Goal: Task Accomplishment & Management: Manage account settings

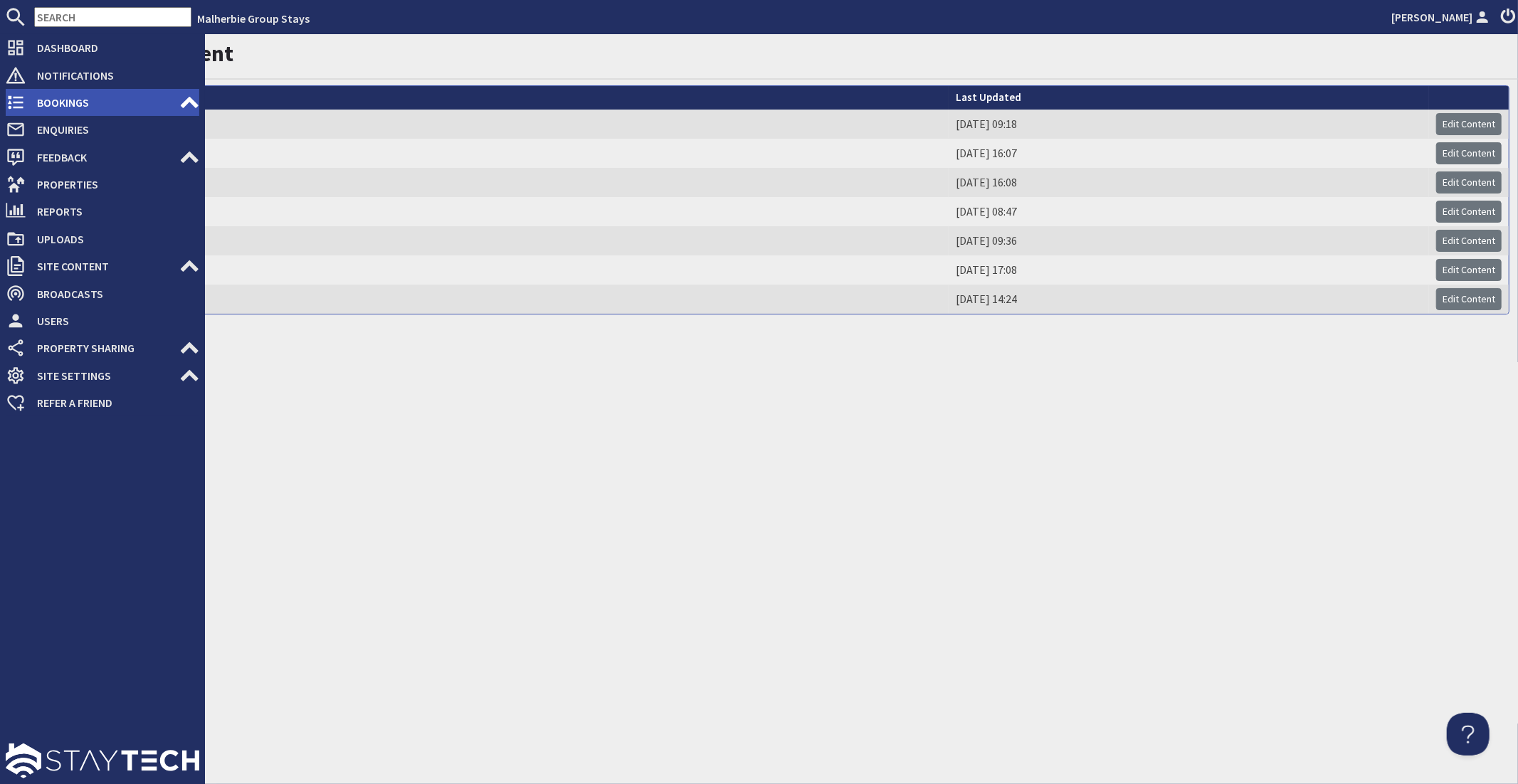
click at [28, 111] on span "Bookings" at bounding box center [102, 102] width 154 height 23
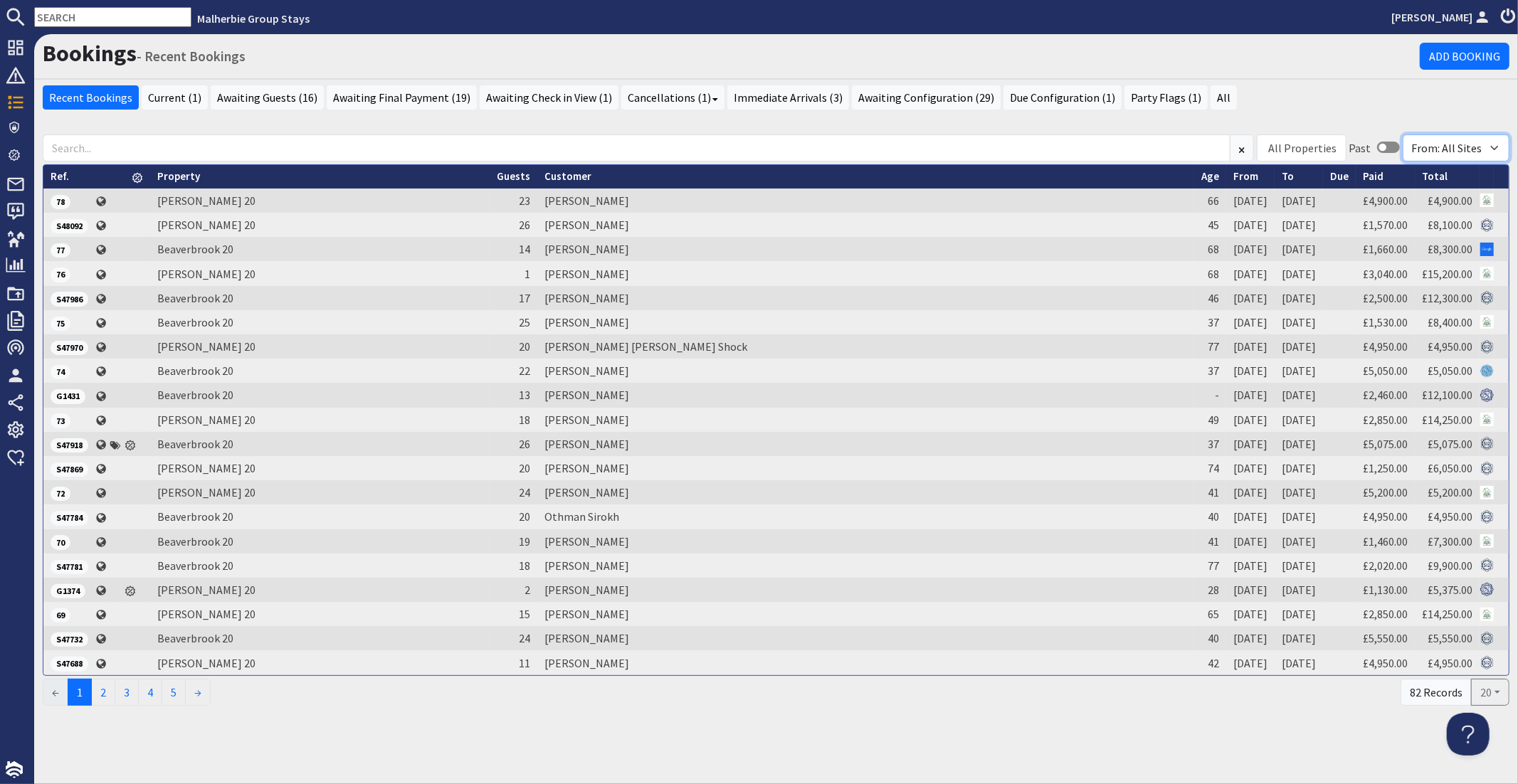
click at [1458, 143] on select "From: All Sites From: This Website From: Group Stays From: Sleeps 12" at bounding box center [1456, 148] width 106 height 27
click at [1405, 135] on select "From: All Sites From: This Website From: Group Stays From: Sleeps 12" at bounding box center [1456, 148] width 106 height 27
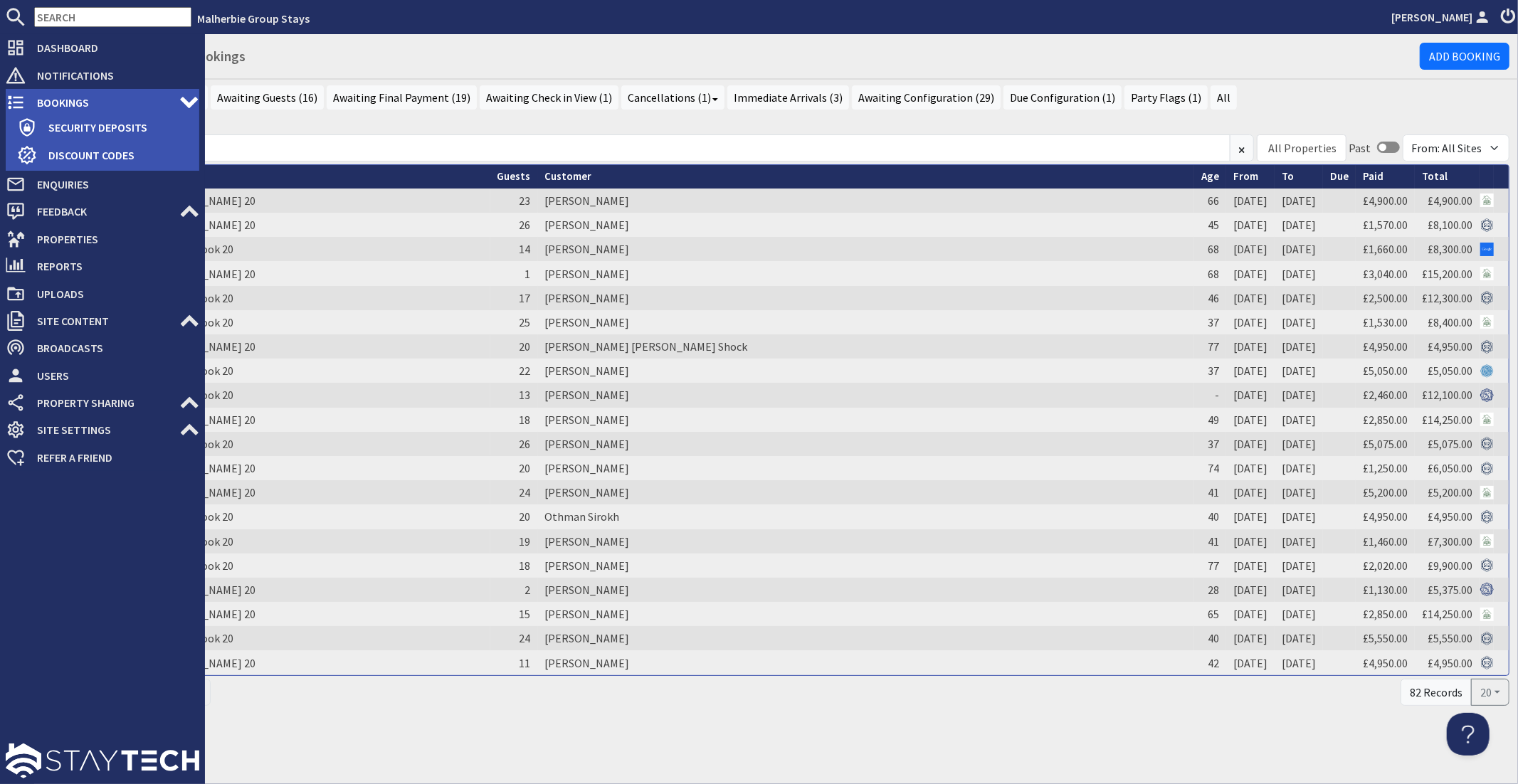
click at [124, 106] on span "Bookings" at bounding box center [102, 102] width 154 height 23
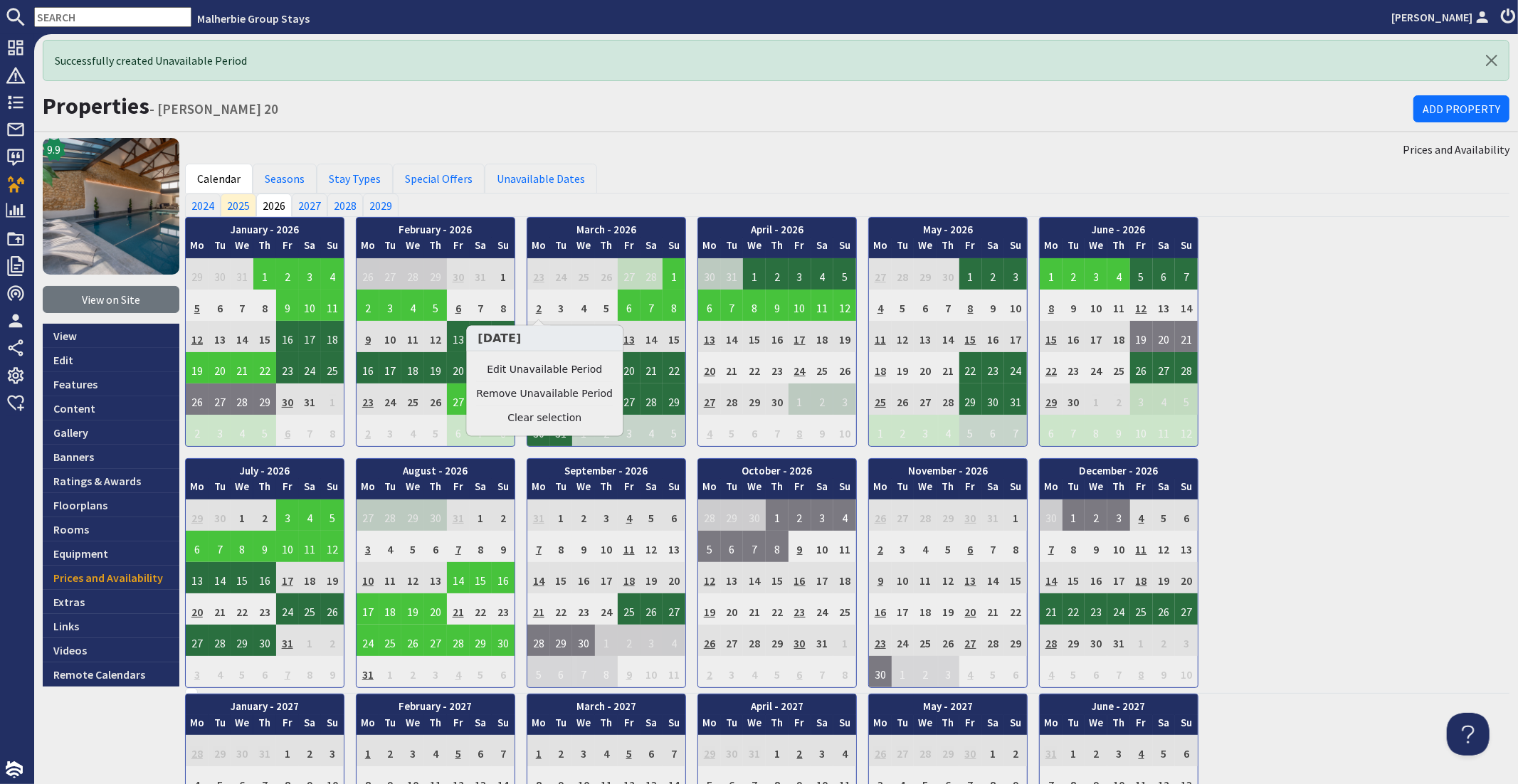
scroll to position [335, 0]
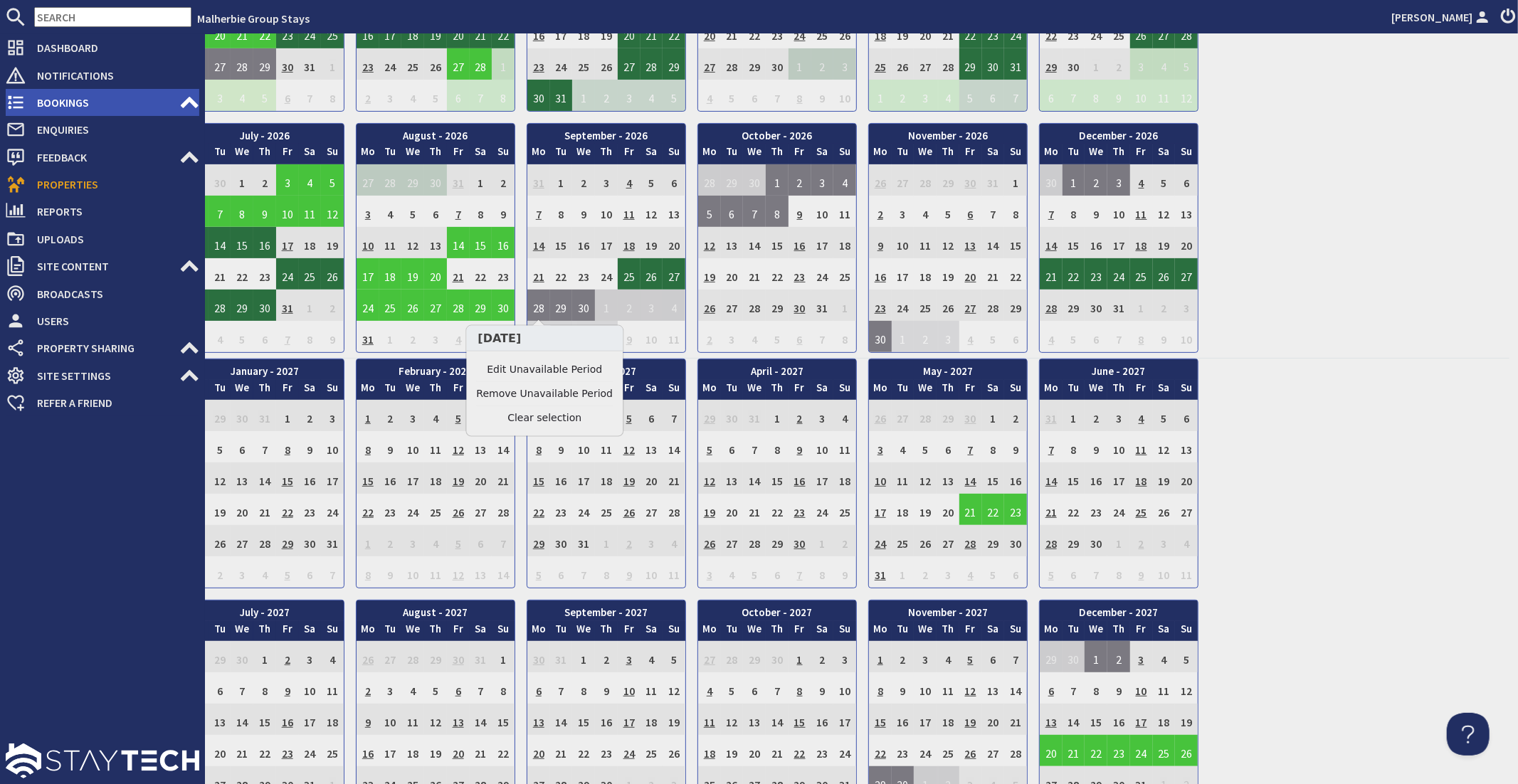
click at [17, 104] on icon at bounding box center [15, 102] width 20 height 20
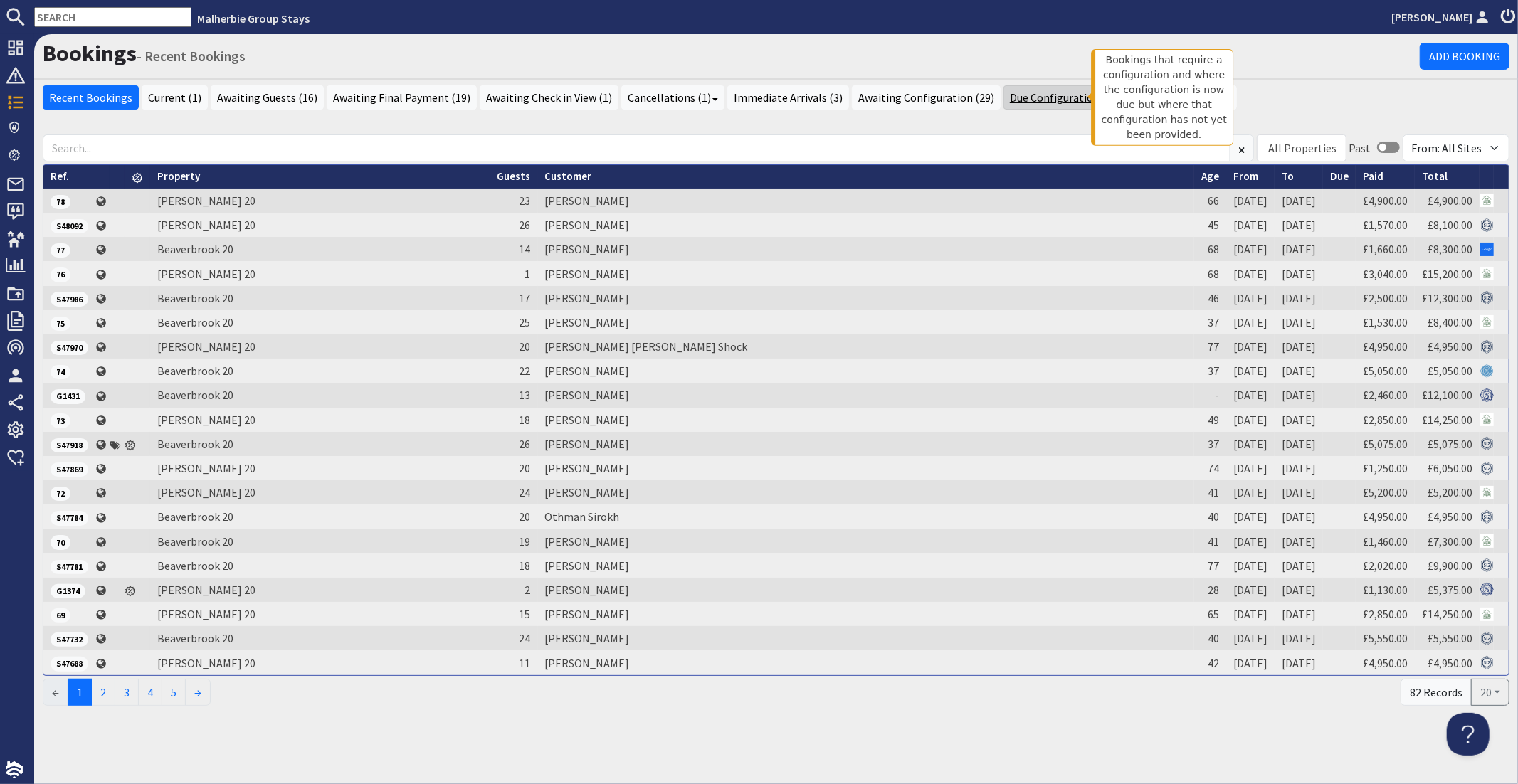
click at [1014, 96] on link "Due Configuration (1)" at bounding box center [1062, 97] width 118 height 24
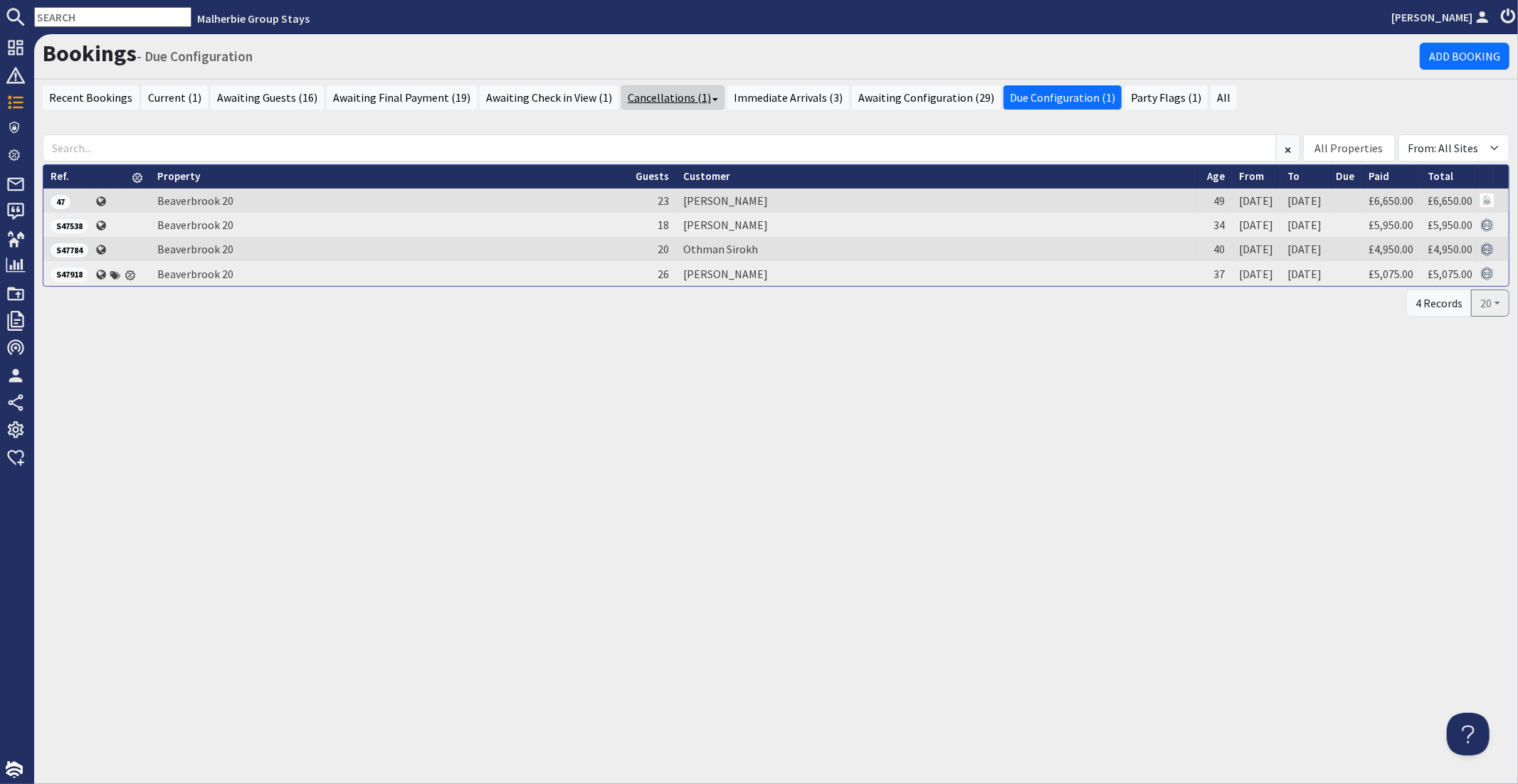
click at [642, 103] on link "Cancellations (1)" at bounding box center [672, 97] width 103 height 24
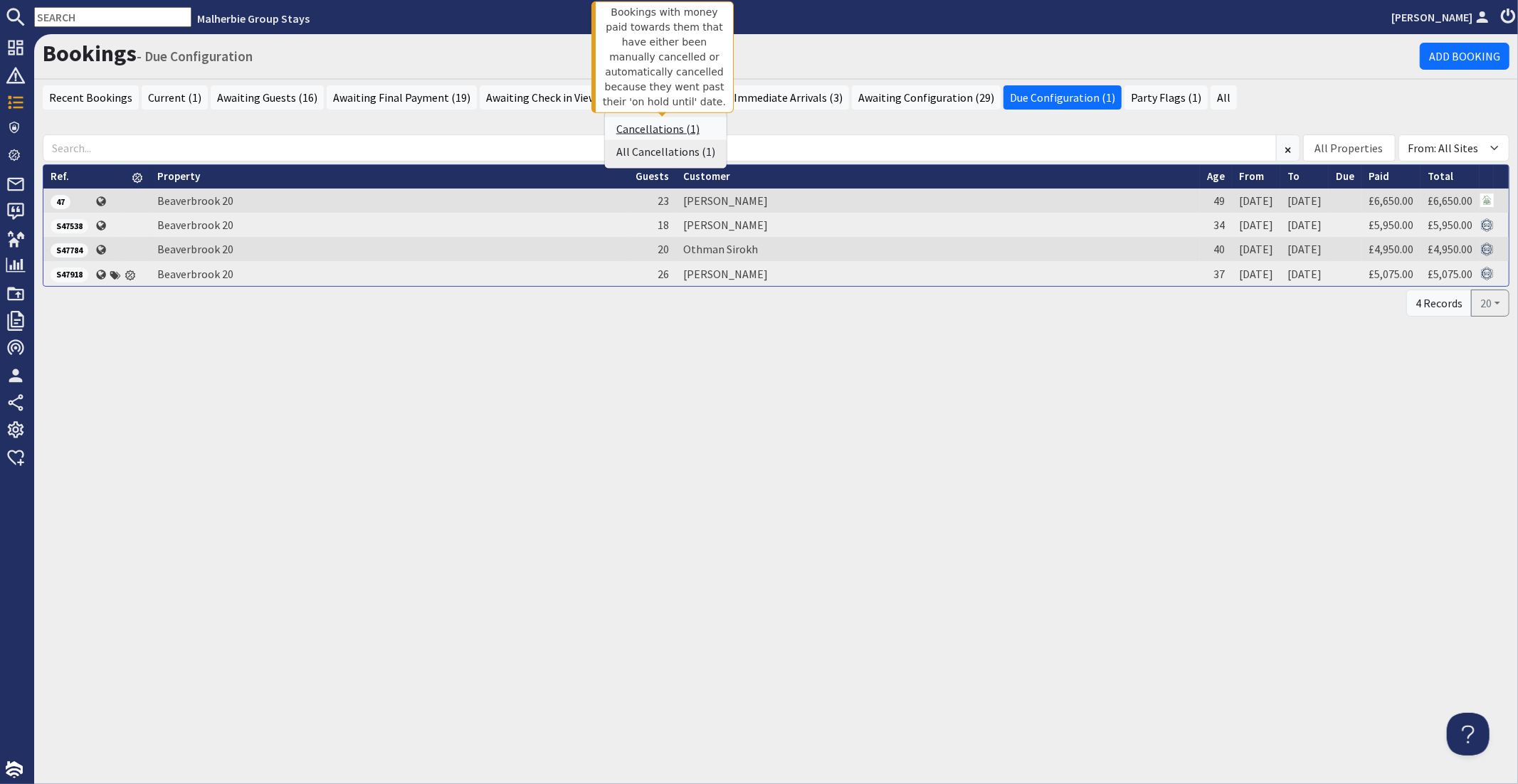
click at [649, 128] on link "Cancellations (1)" at bounding box center [658, 128] width 84 height 14
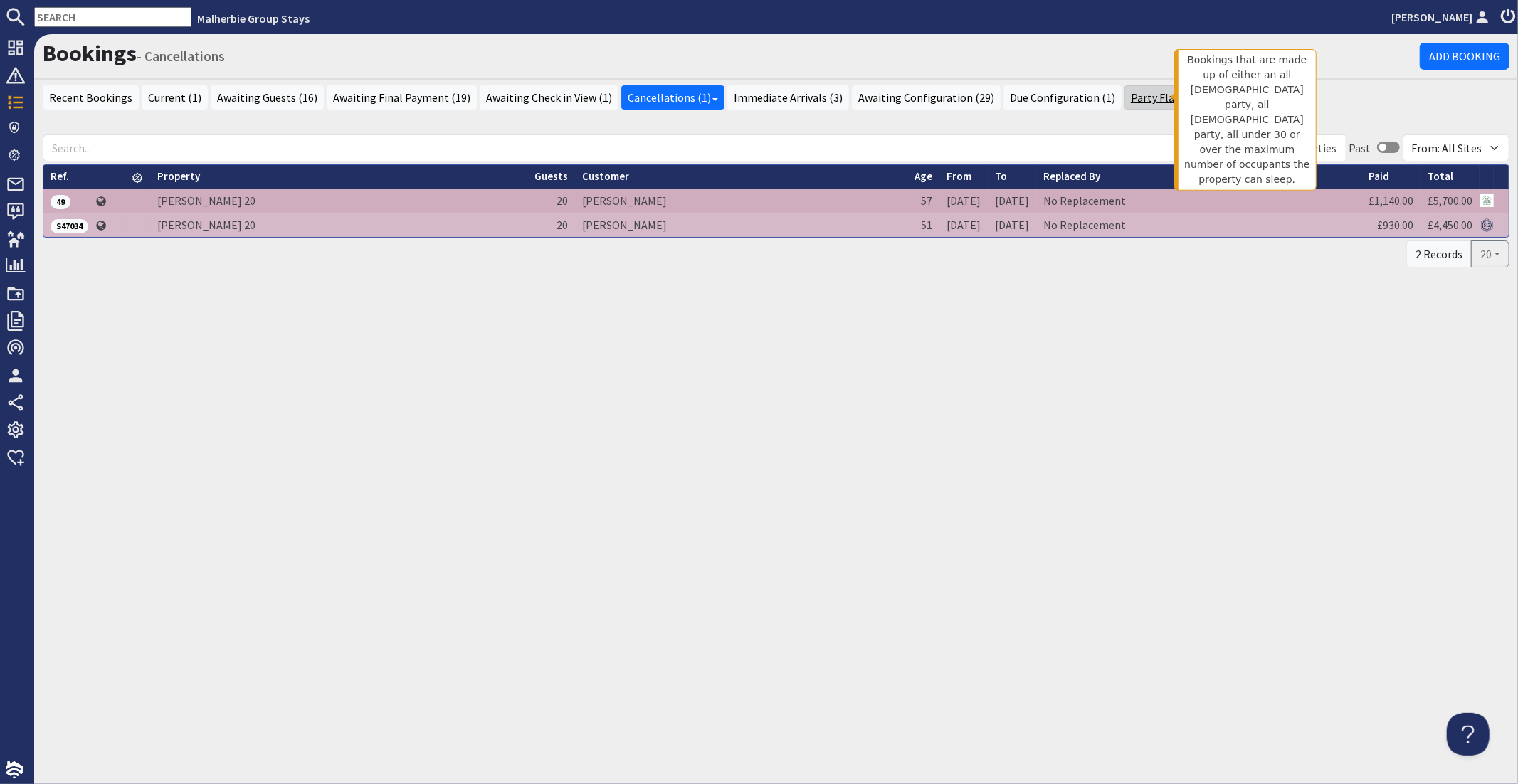
click at [1144, 98] on link "Party Flags (1)" at bounding box center [1166, 97] width 84 height 24
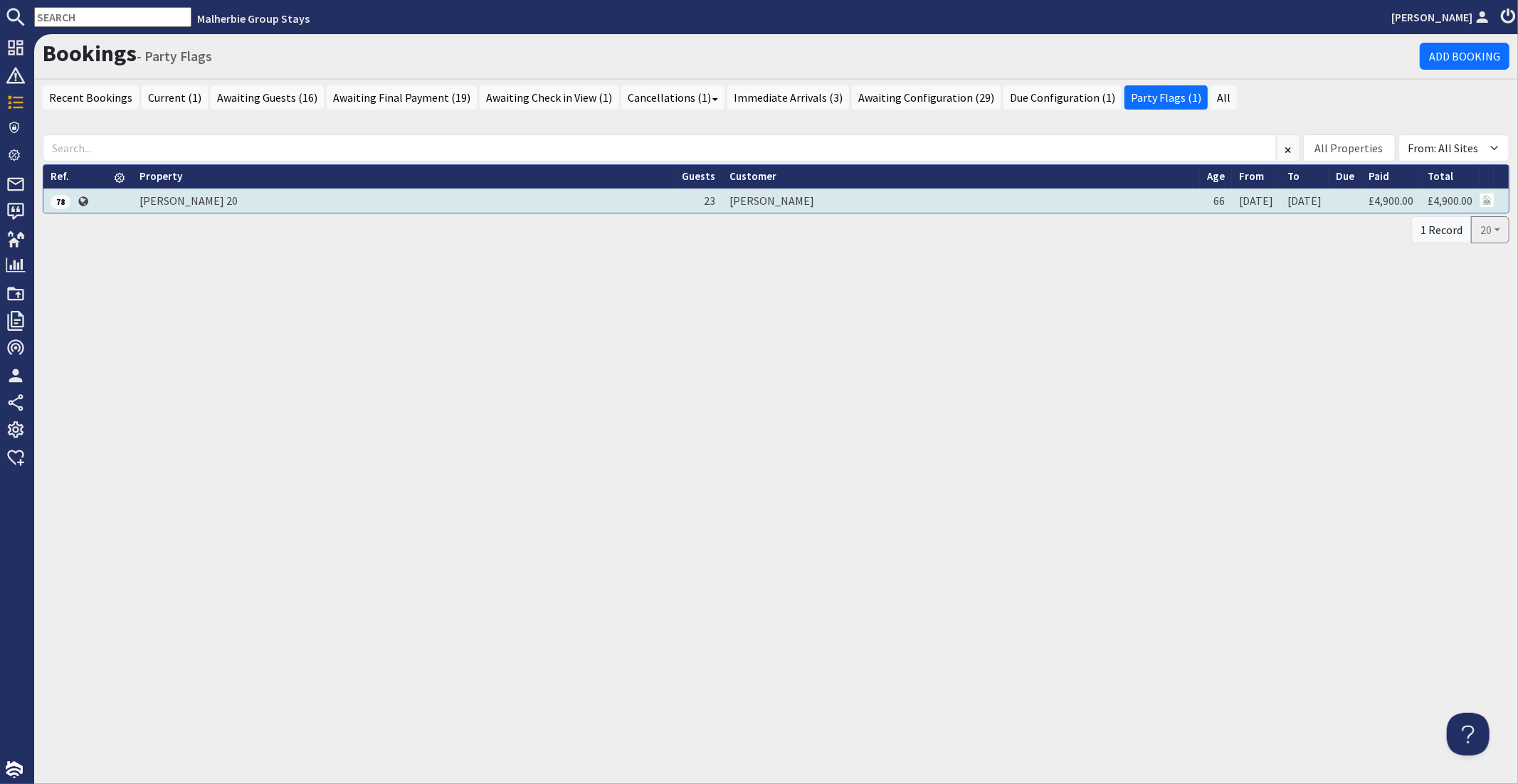
click at [723, 203] on td "[PERSON_NAME]" at bounding box center [962, 200] width 478 height 24
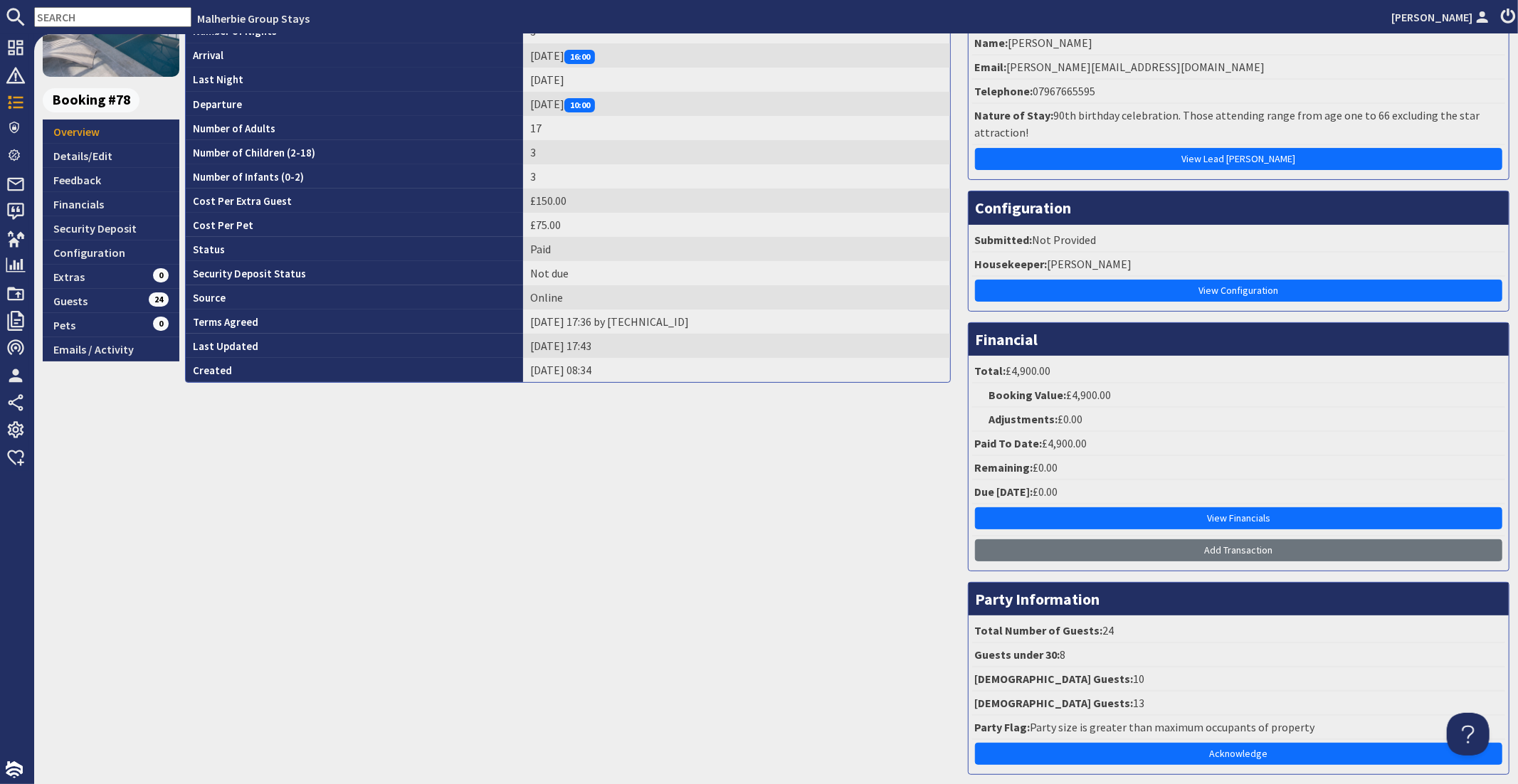
scroll to position [165, 0]
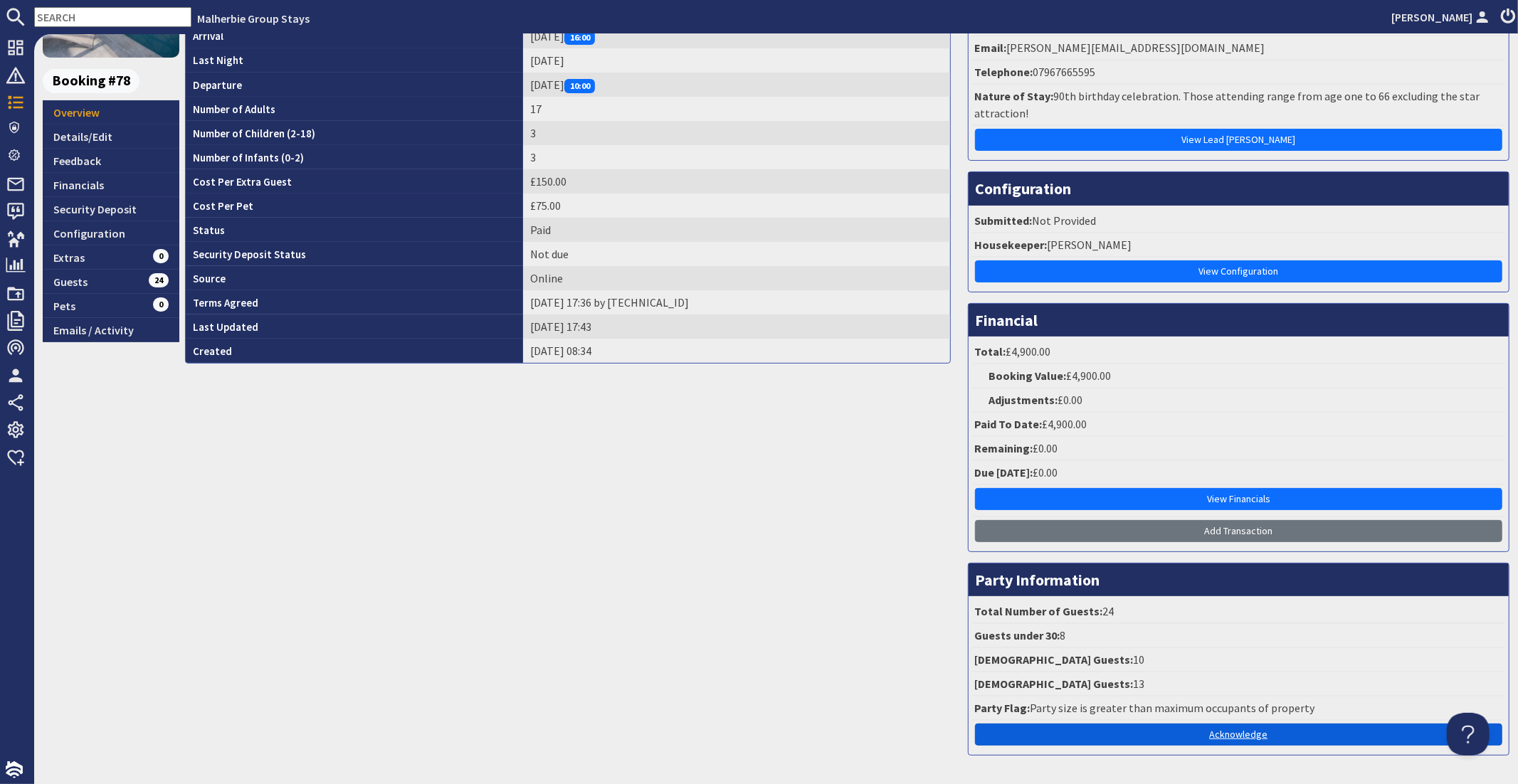
click at [1262, 723] on link "Acknowledge" at bounding box center [1238, 734] width 527 height 22
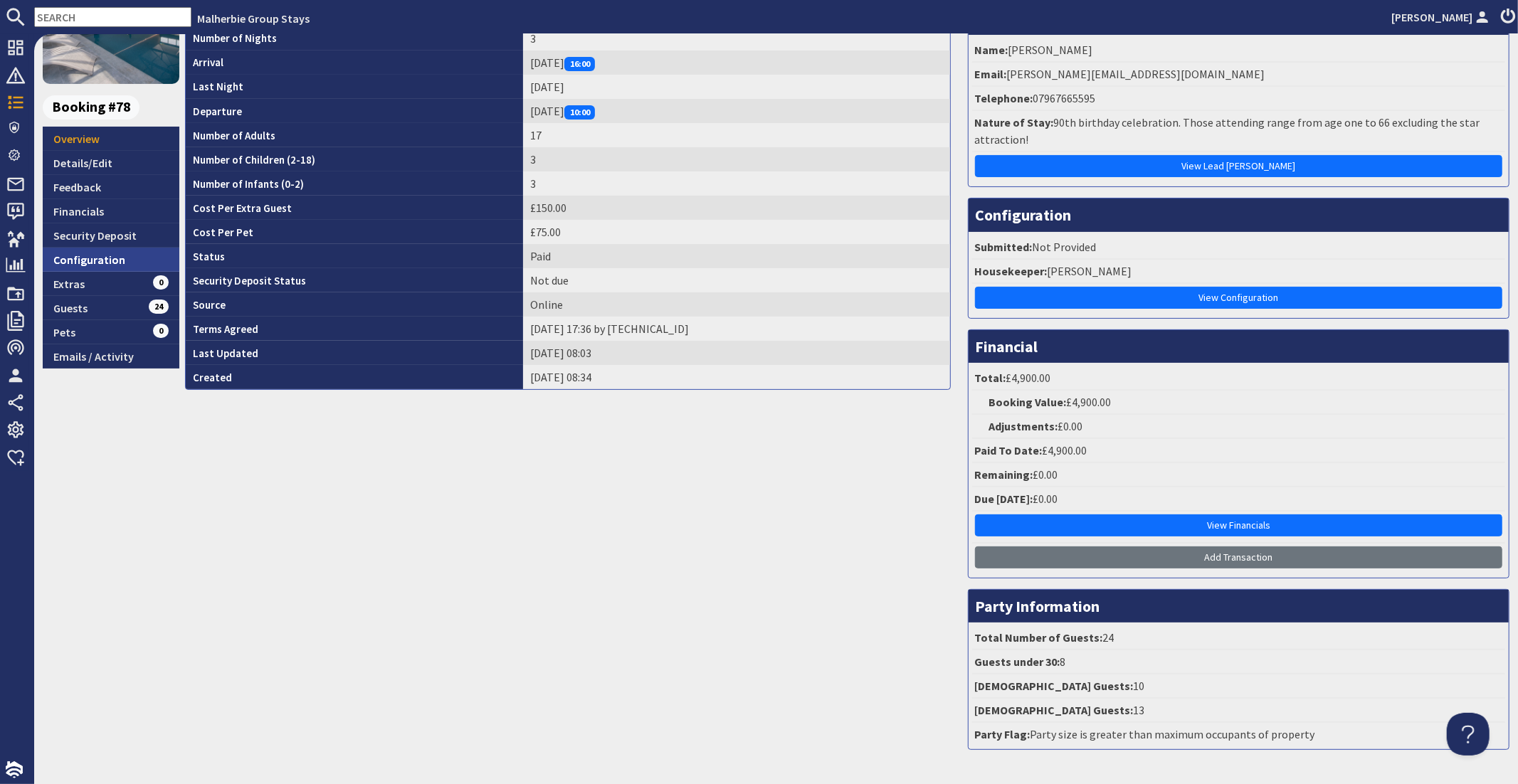
scroll to position [184, 0]
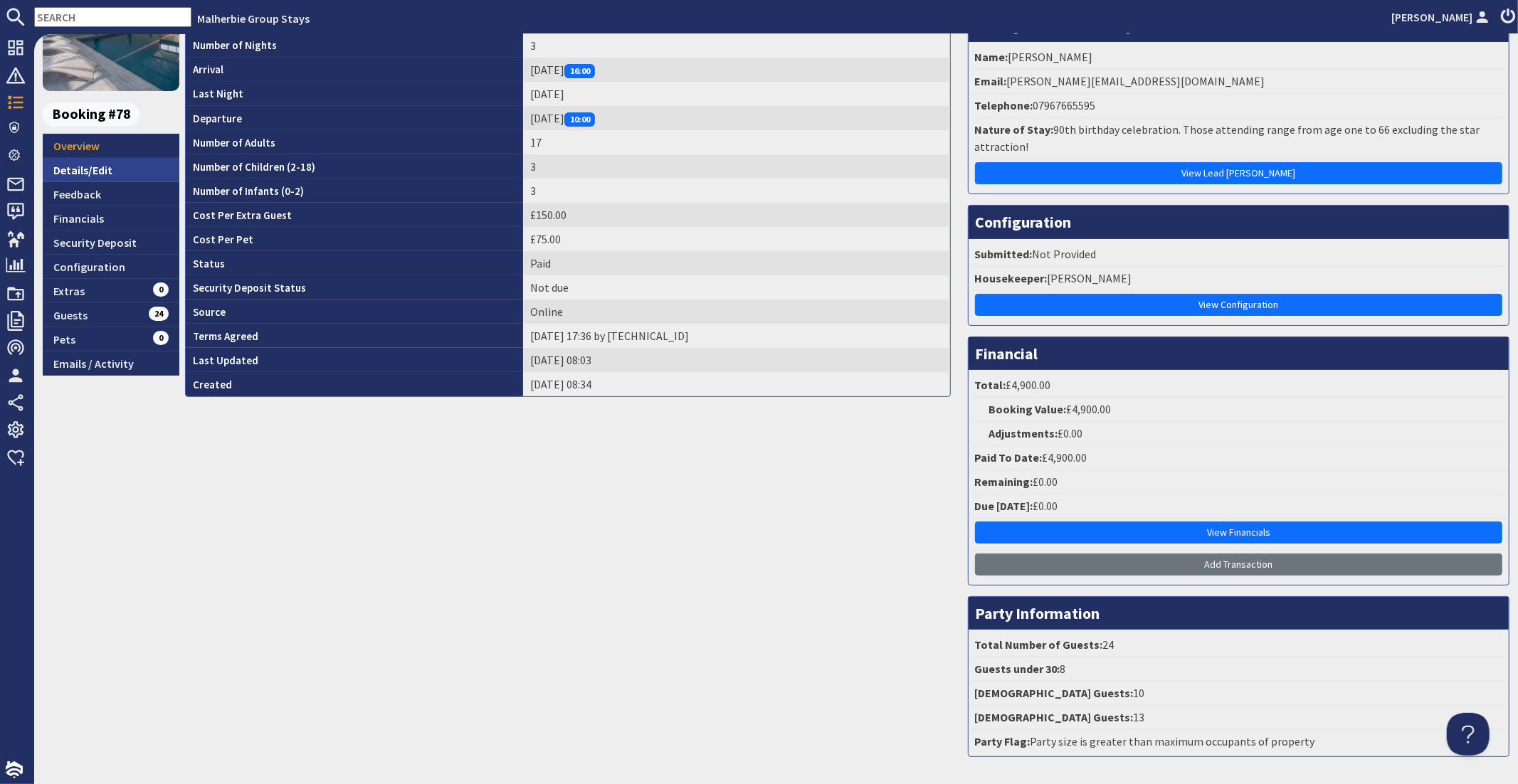
click at [154, 165] on link "Details/Edit" at bounding box center [110, 169] width 136 height 24
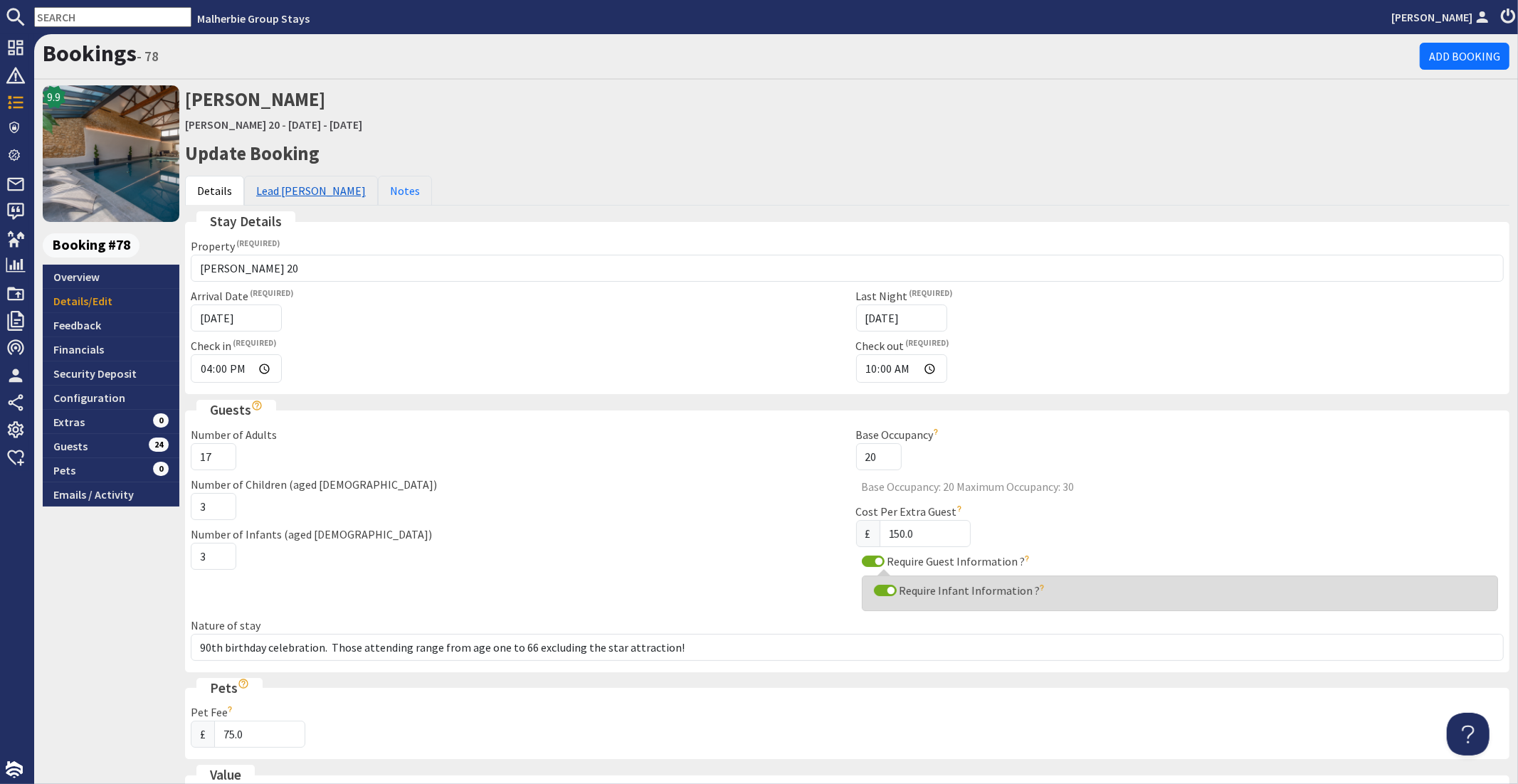
click at [305, 189] on link "Lead Booker" at bounding box center [311, 191] width 134 height 30
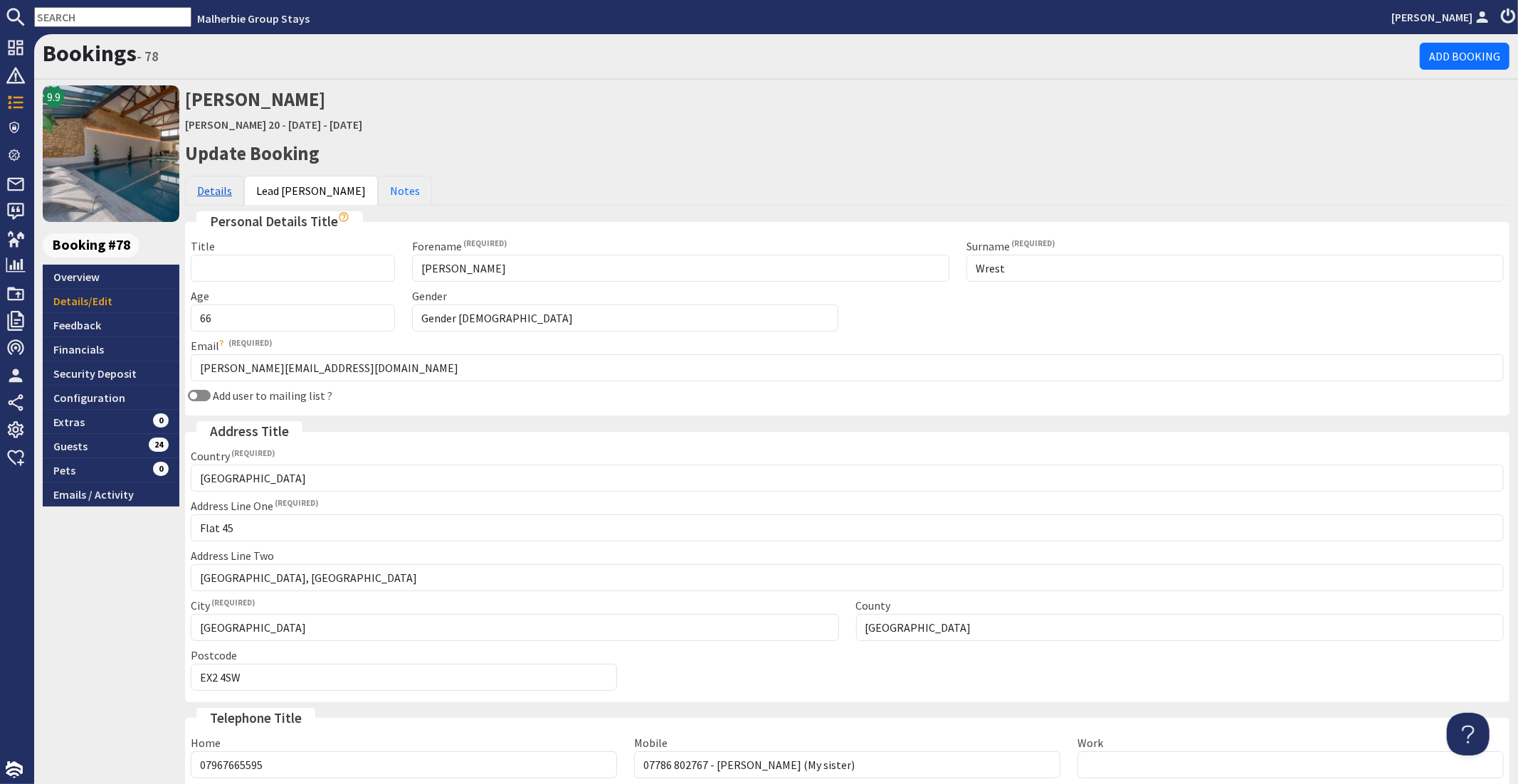
click at [210, 198] on link "Details" at bounding box center [214, 191] width 59 height 30
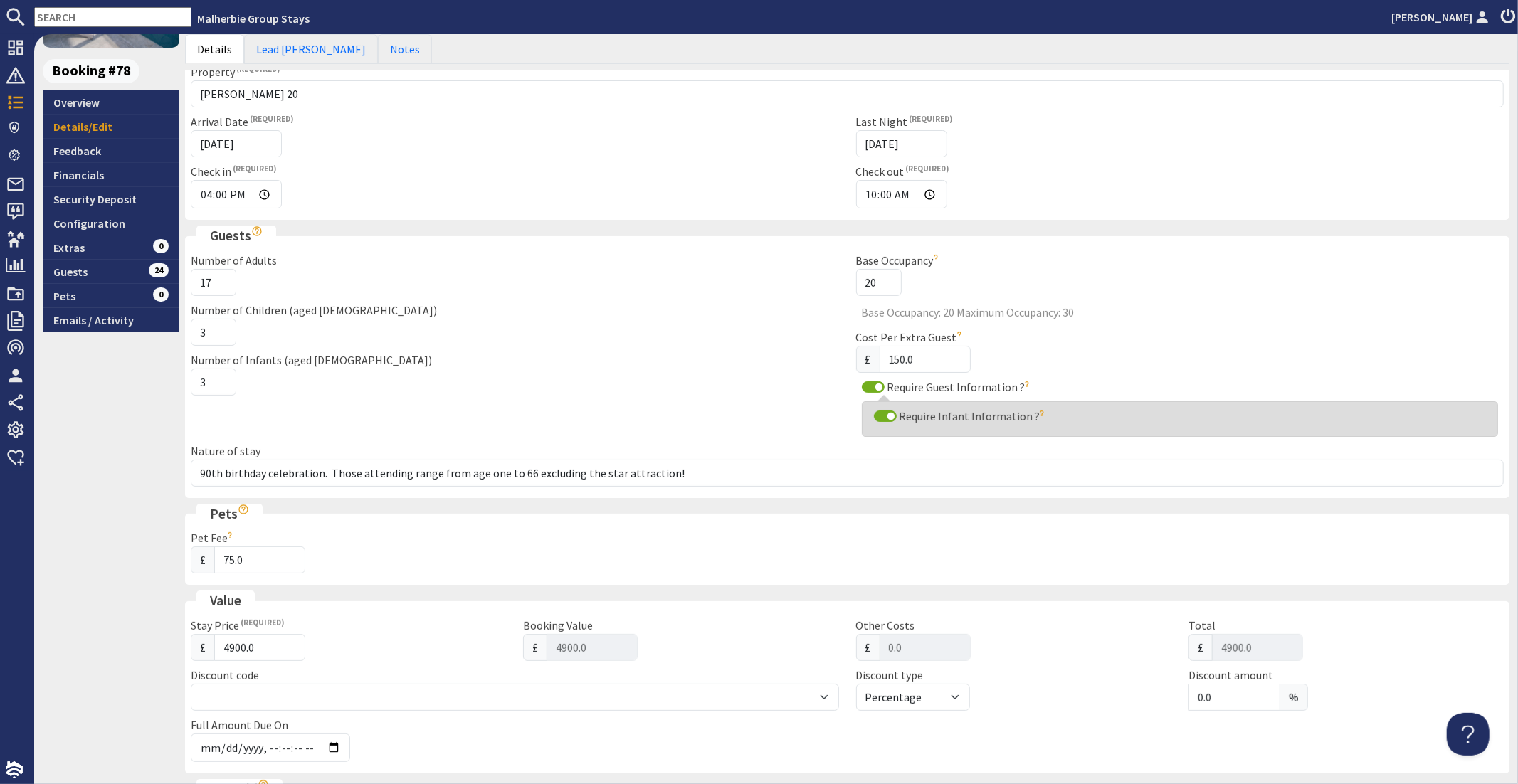
scroll to position [181, 0]
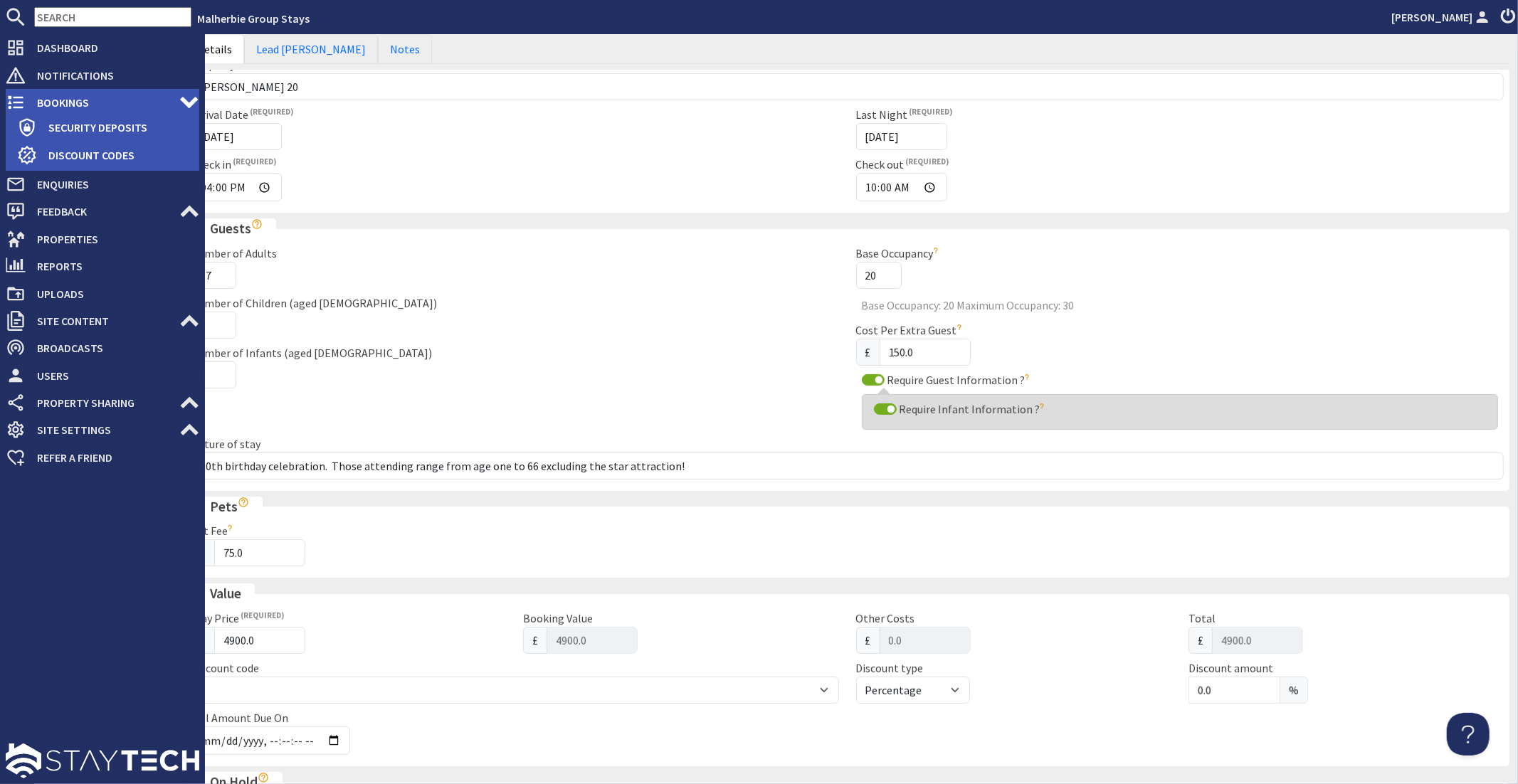
click at [14, 95] on icon at bounding box center [15, 102] width 20 height 20
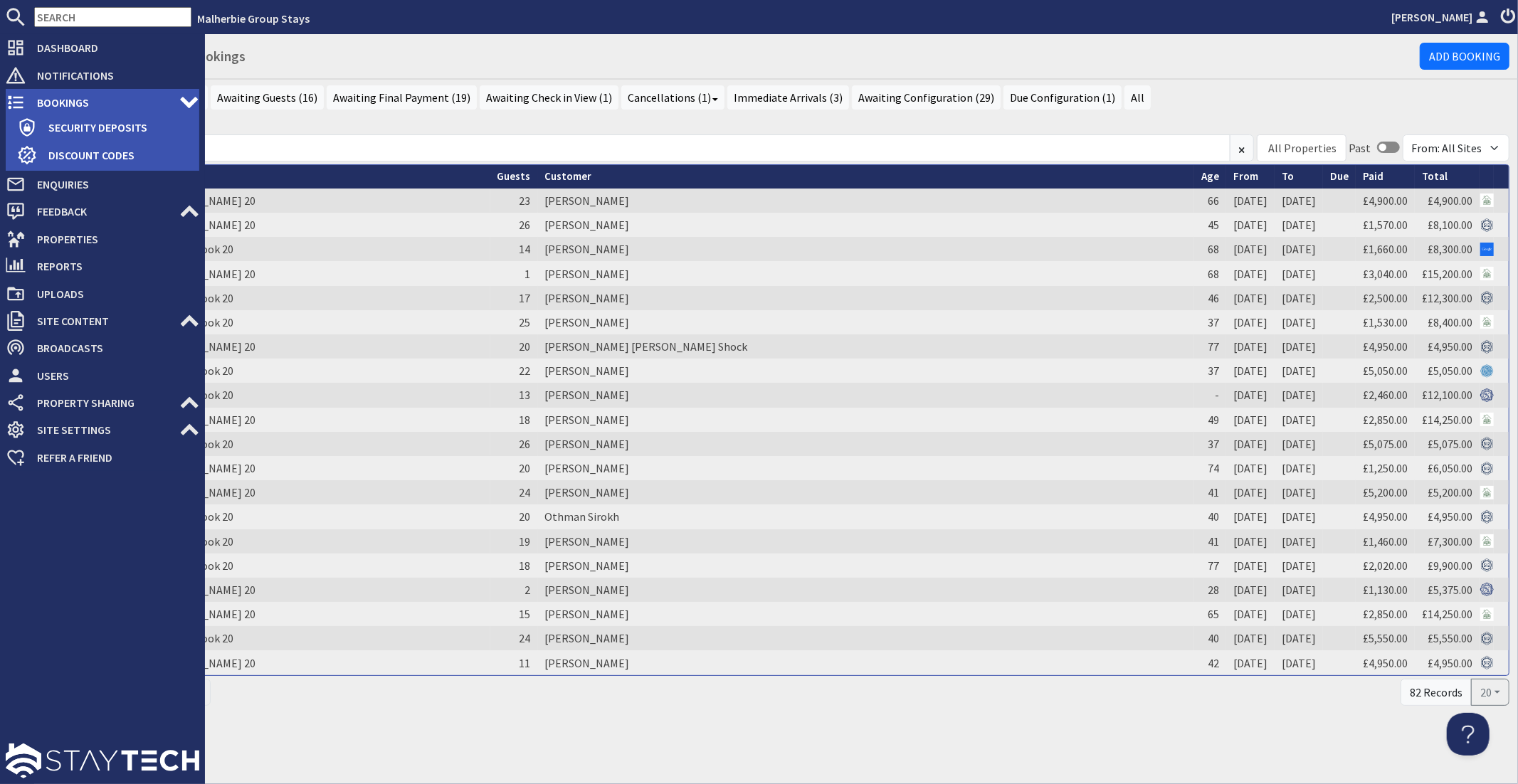
click at [88, 108] on span "Bookings" at bounding box center [102, 102] width 154 height 23
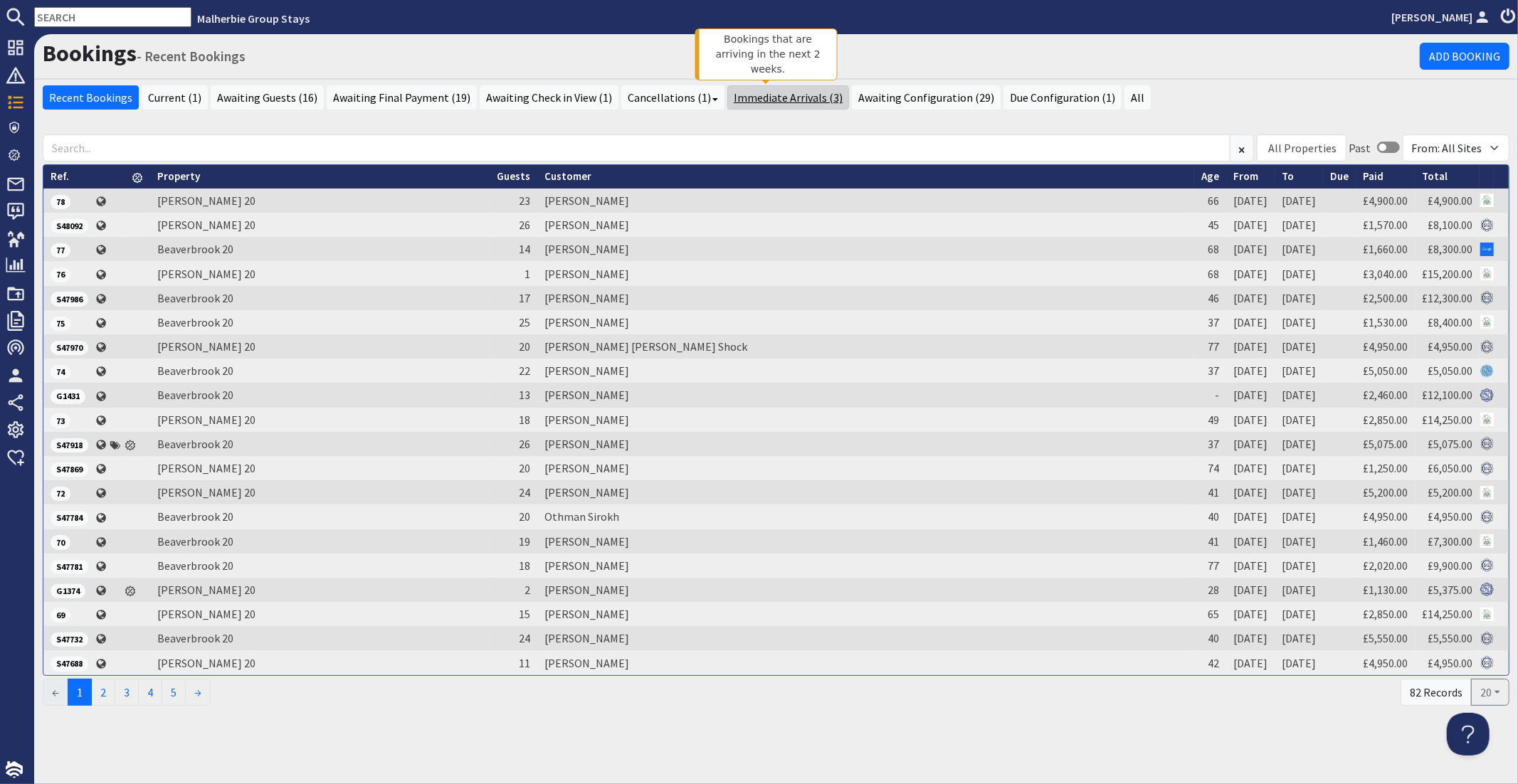
click at [773, 97] on link "Immediate Arrivals (3)" at bounding box center [788, 97] width 121 height 24
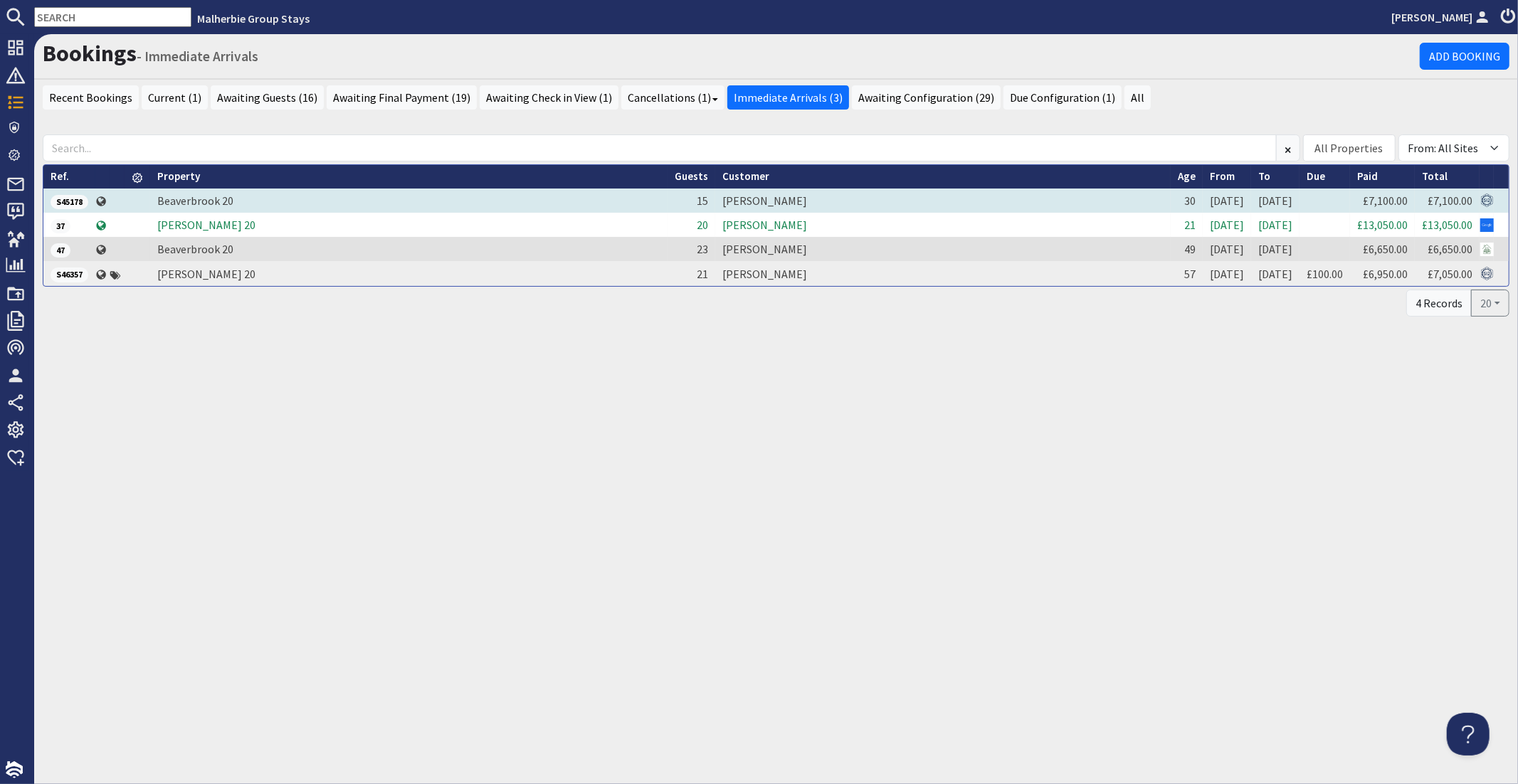
click at [716, 199] on td "Lauren Mears" at bounding box center [943, 200] width 456 height 24
